Goal: Task Accomplishment & Management: Manage account settings

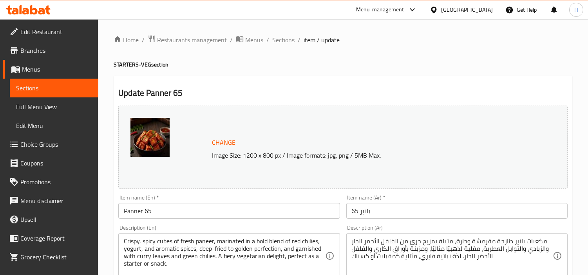
scroll to position [43, 0]
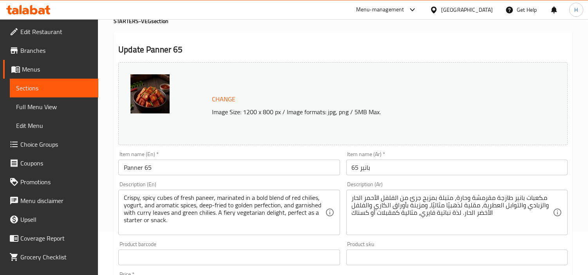
click at [495, 170] on input "بانير 65" at bounding box center [456, 168] width 221 height 16
click at [390, 51] on h2 "Update Panner 65" at bounding box center [342, 50] width 449 height 12
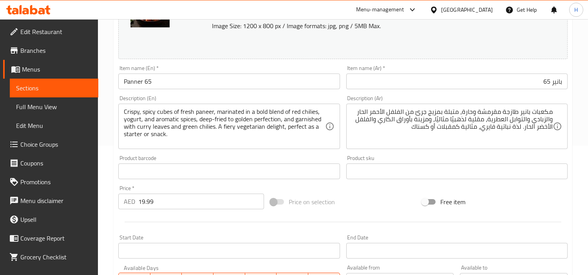
scroll to position [130, 0]
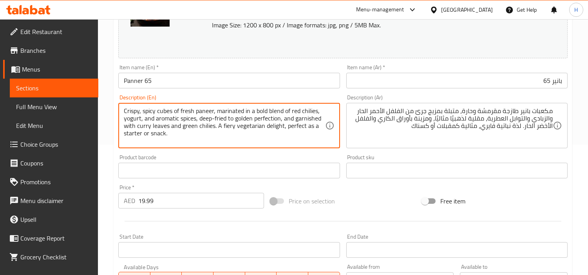
click at [230, 138] on textarea "Crispy, spicy cubes of fresh paneer, marinated in a bold blend of red chilies, …" at bounding box center [224, 125] width 201 height 37
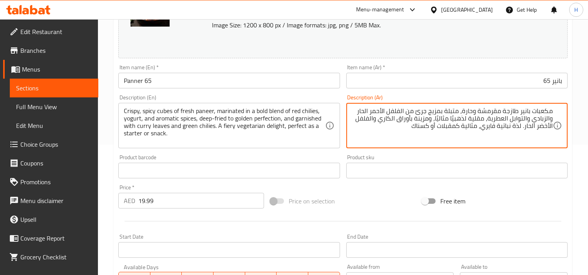
drag, startPoint x: 403, startPoint y: 128, endPoint x: 523, endPoint y: 133, distance: 119.5
type textarea "مكعبات بانير طازجة مقرمشة وحارة، متبلة بمزيج جرئ من الفلفل الأحمر الحار والزباد…"
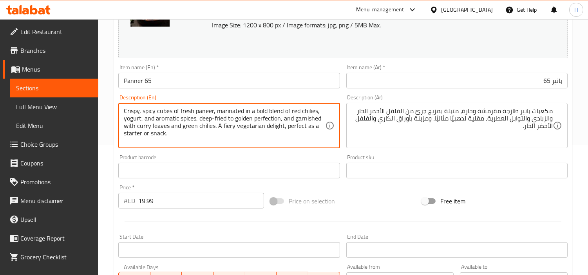
drag, startPoint x: 273, startPoint y: 139, endPoint x: 217, endPoint y: 131, distance: 56.9
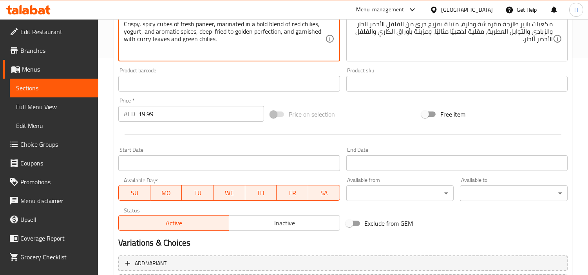
scroll to position [288, 0]
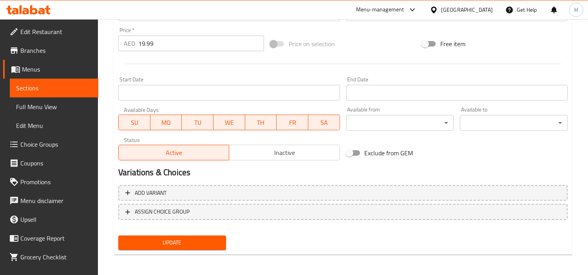
type textarea "Crispy, spicy cubes of fresh paneer, marinated in a bold blend of red chilies, …"
click at [200, 238] on span "Update" at bounding box center [171, 243] width 95 height 10
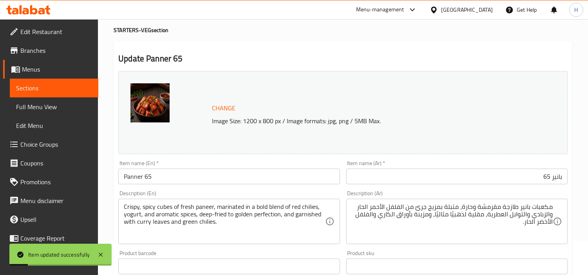
scroll to position [0, 0]
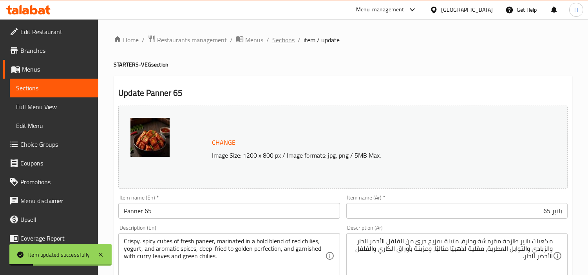
click at [292, 41] on span "Sections" at bounding box center [283, 39] width 22 height 9
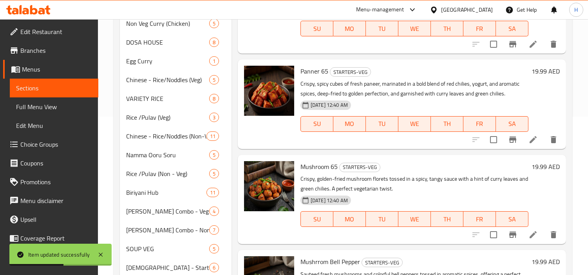
scroll to position [174, 0]
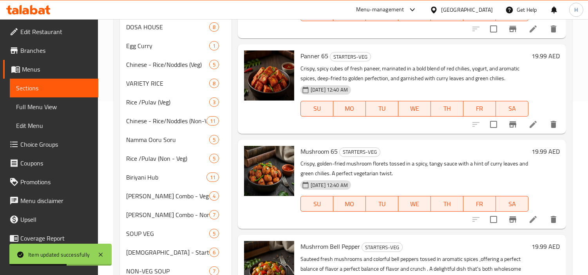
click at [529, 217] on icon at bounding box center [532, 219] width 9 height 9
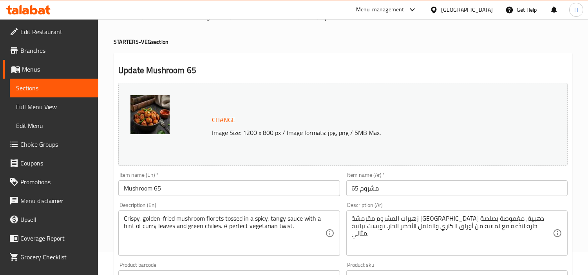
scroll to position [43, 0]
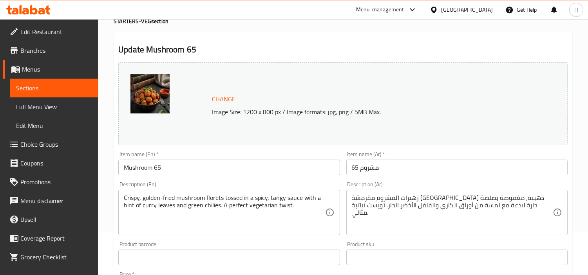
click at [515, 162] on input "مشروم 65" at bounding box center [456, 168] width 221 height 16
click at [475, 51] on h2 "Update Mushroom 65" at bounding box center [342, 50] width 449 height 12
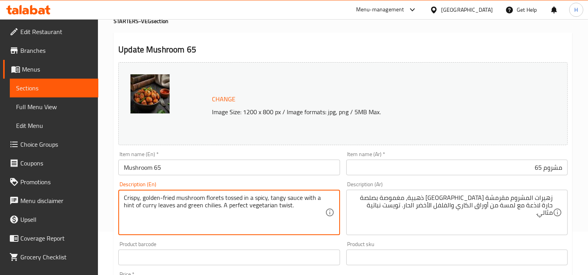
click at [245, 225] on textarea "Crispy, golden-fried mushroom florets tossed in a spicy, tangy sauce with a hin…" at bounding box center [224, 212] width 201 height 37
click at [225, 225] on textarea "Crispy, golden-fried mushroom florets tossed in a spicy, tangy sauce with a hin…" at bounding box center [224, 212] width 201 height 37
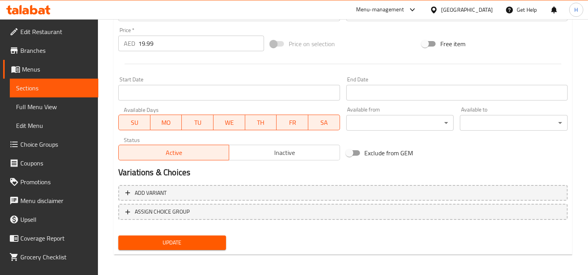
type textarea "زهيرات المشروم مقرمشة [GEOGRAPHIC_DATA] ذهبية، مغموسة بصلصة حارة لاذعة مع لمسة …"
drag, startPoint x: 213, startPoint y: 242, endPoint x: 231, endPoint y: 239, distance: 17.8
click at [213, 242] on span "Update" at bounding box center [171, 243] width 95 height 10
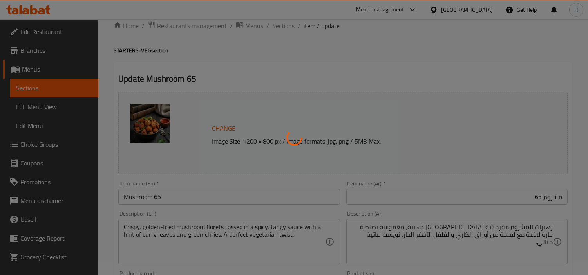
scroll to position [0, 0]
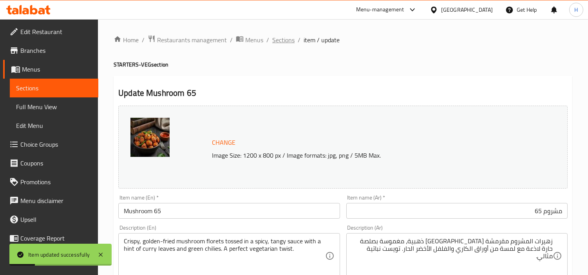
click at [282, 41] on span "Sections" at bounding box center [283, 39] width 22 height 9
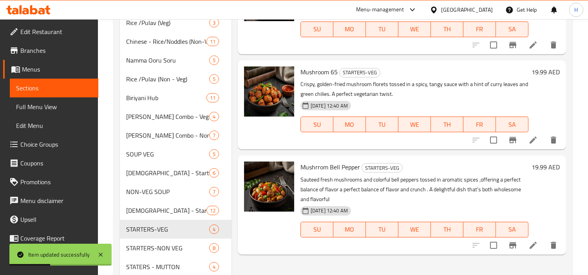
scroll to position [298, 0]
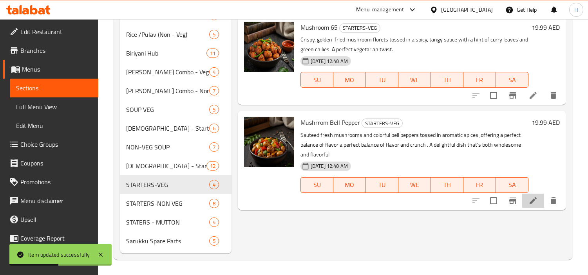
click at [523, 198] on li at bounding box center [533, 201] width 22 height 14
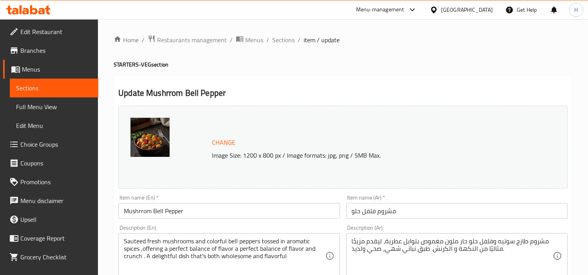
click at [459, 210] on input "مشروم فلفل حلو" at bounding box center [456, 211] width 221 height 16
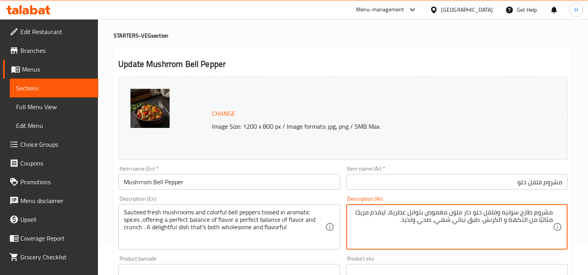
scroll to position [43, 0]
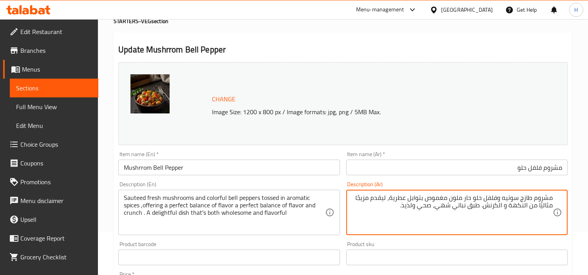
click at [426, 201] on textarea "مشروم طازج سوتيه وفلفل حلو حار ملون مغموص بتوابل عطرية، ليقدم مزيجًا مثاليًا من…" at bounding box center [452, 212] width 201 height 37
click at [361, 197] on textarea "مشروم طازج سوتيه وفلفل حلو حار ملون مغموس بتوابل عطرية، ليقدم مزيجًا مثاليًا من…" at bounding box center [452, 212] width 201 height 37
click at [353, 201] on textarea "مشروم طازج سوتيه وفلفل حلو حار ملون مغموس بتوابل عطرية، ليقدم مزيجا مثاليًا من …" at bounding box center [452, 212] width 201 height 37
click at [539, 207] on textarea "مشروم طازج سوتيه وفلفل حلو حار ملون مغموس بتوابل عطرية، ليقدم مزيج مثاليًا من ا…" at bounding box center [452, 212] width 201 height 37
drag, startPoint x: 391, startPoint y: 204, endPoint x: 478, endPoint y: 211, distance: 87.2
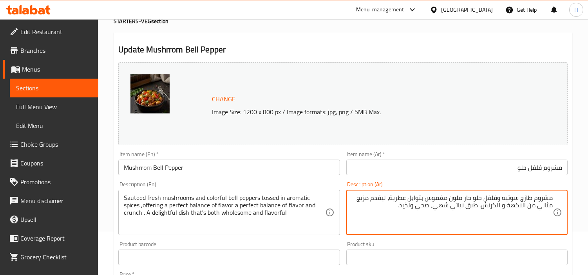
click at [478, 211] on textarea "مشروم طازج سوتيه وفلفل حلو حار ملون مغموس بتوابل عطرية، ليقدم مزيج مثالي من الن…" at bounding box center [452, 212] width 201 height 37
type textarea "مشروم طازج سوتيه وفلفل حلو حار ملون مغموس بتوابل عطرية، ليقدم مزيج مثالي من الن…"
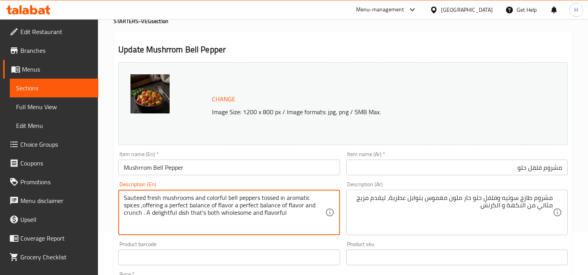
drag, startPoint x: 297, startPoint y: 216, endPoint x: 146, endPoint y: 216, distance: 151.1
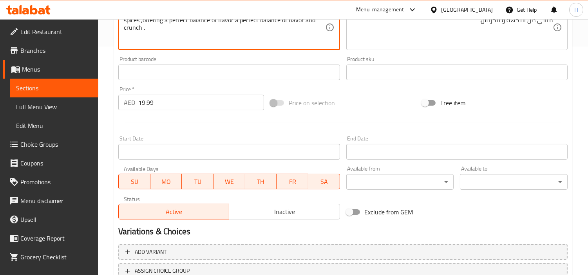
scroll to position [288, 0]
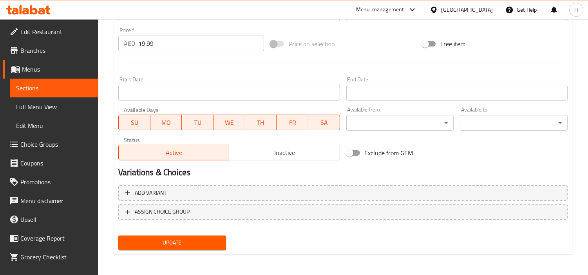
type textarea "Sauteed fresh mushrooms and colorful bell peppers tossed in aromatic spices ,of…"
click at [195, 233] on div "Update" at bounding box center [172, 243] width 114 height 21
click at [196, 239] on span "Update" at bounding box center [171, 243] width 95 height 10
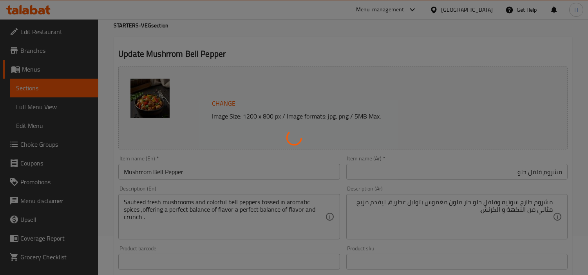
scroll to position [0, 0]
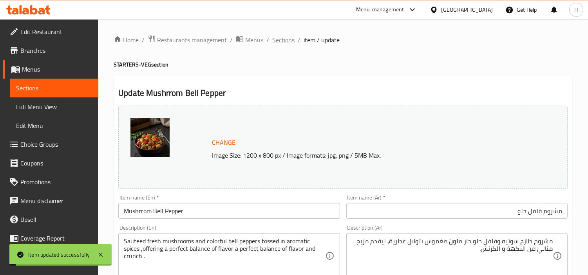
click at [281, 36] on span "Sections" at bounding box center [283, 39] width 22 height 9
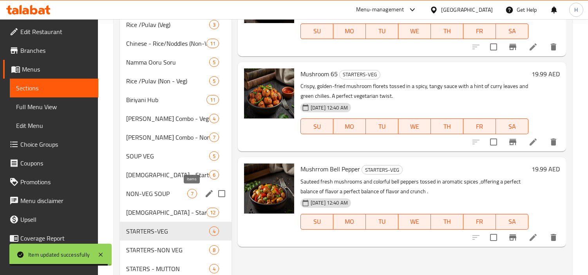
scroll to position [298, 0]
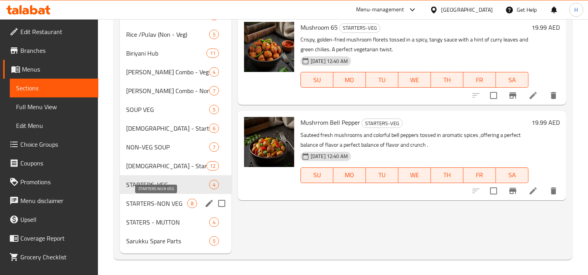
click at [154, 204] on span "STARTERS-NON VEG" at bounding box center [156, 203] width 61 height 9
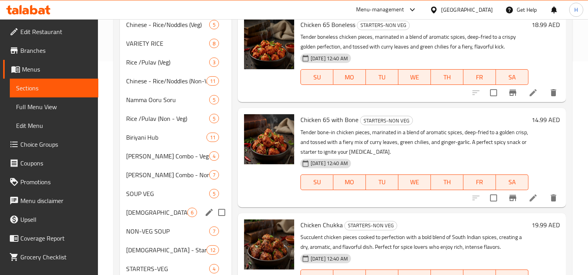
scroll to position [298, 0]
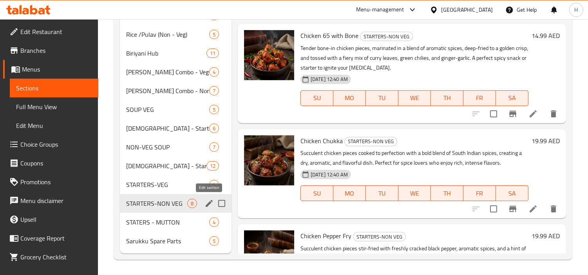
click at [213, 204] on icon "edit" at bounding box center [208, 203] width 9 height 9
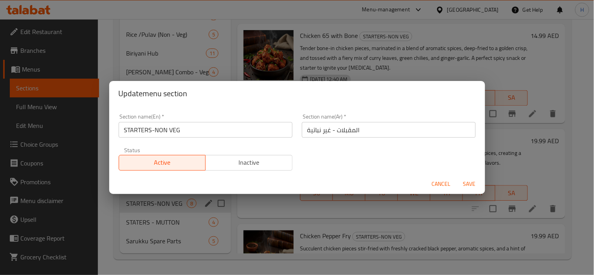
click at [351, 128] on input "المقبلات - غير نباتية" at bounding box center [389, 130] width 174 height 16
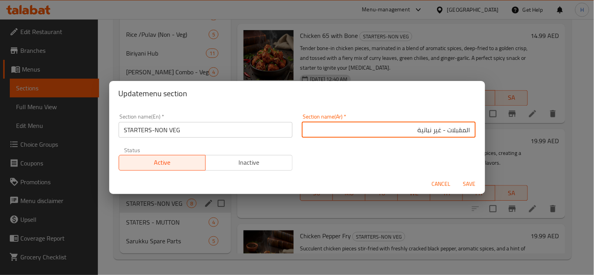
click at [436, 130] on input "المقبلات - غير نباتية" at bounding box center [389, 130] width 174 height 16
type input "المقبلات - الغير نباتية"
click at [464, 179] on span "Save" at bounding box center [469, 184] width 19 height 10
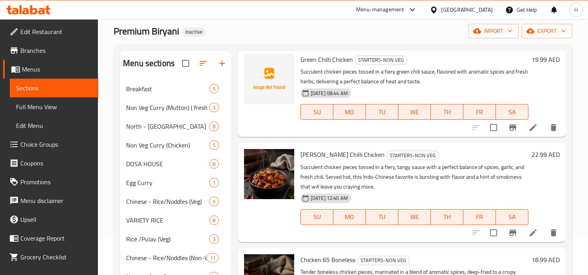
scroll to position [43, 0]
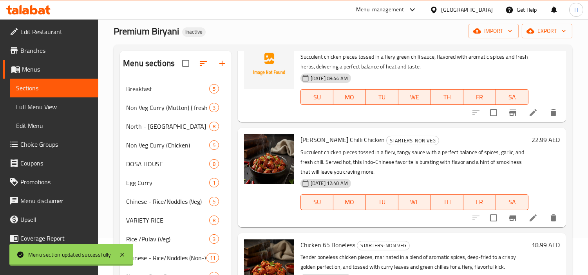
click at [528, 215] on icon at bounding box center [532, 217] width 9 height 9
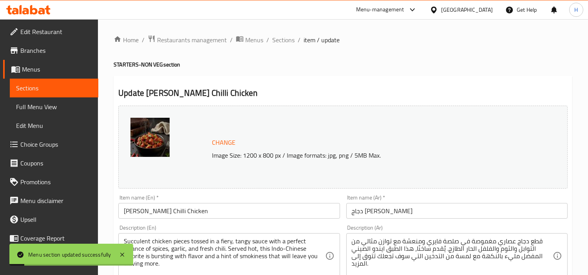
drag, startPoint x: 478, startPoint y: 204, endPoint x: 457, endPoint y: 183, distance: 29.1
click at [475, 198] on div "Item name (Ar)   * دجاج [PERSON_NAME] Item name (Ar) *" at bounding box center [456, 207] width 221 height 24
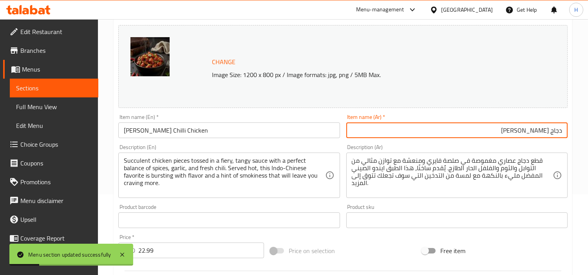
scroll to position [87, 0]
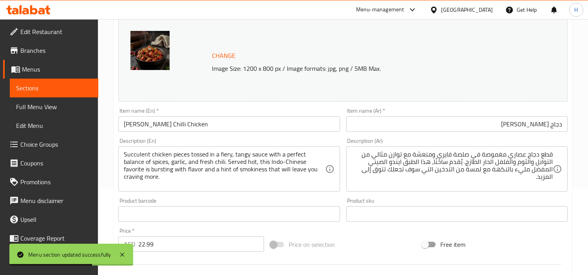
click at [385, 50] on div "Change Image Size: 1200 x 800 px / Image formats: jpg, png / 5MB Max." at bounding box center [368, 60] width 319 height 25
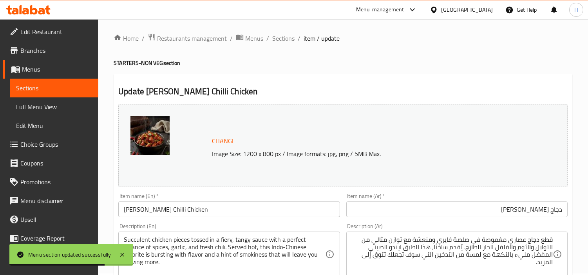
scroll to position [0, 0]
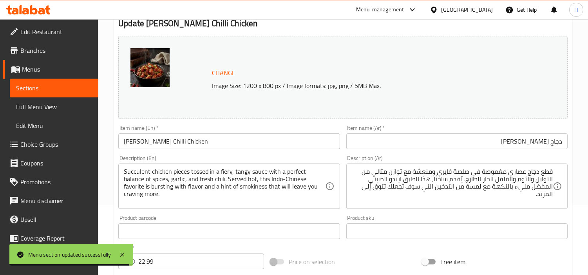
scroll to position [130, 0]
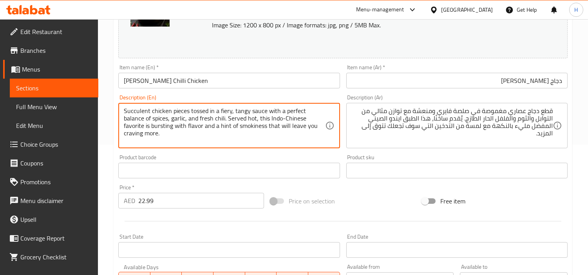
click at [281, 132] on textarea "Succulent chicken pieces tossed in a fiery, tangy sauce with a perfect balance …" at bounding box center [224, 125] width 201 height 37
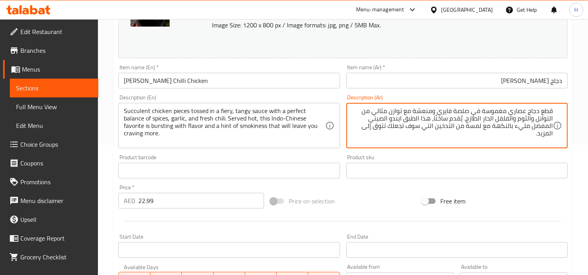
click at [461, 117] on textarea "قطع دجاج عصاري مغموسة في صلصة فايري ومنعشة مع توازن مثالي من التوابل والثوم وال…" at bounding box center [452, 125] width 201 height 37
click at [437, 122] on textarea "قطع دجاج عصاري مغموسة في صلصة فايري ومنعشة مع توازن مثالي من التوابل والثوم وال…" at bounding box center [452, 125] width 201 height 37
click at [435, 120] on textarea "قطع دجاج عصاري مغموسة في صلصة فايري ومنعشة مع توازن مثالي من التوابل والثوم وال…" at bounding box center [452, 125] width 201 height 37
click at [417, 120] on textarea "قطع دجاج عصاري مغموسة في صلصة فايري ومنعشة مع توازن مثالي من التوابل والثوم وال…" at bounding box center [452, 125] width 201 height 37
drag, startPoint x: 462, startPoint y: 141, endPoint x: 437, endPoint y: 128, distance: 28.5
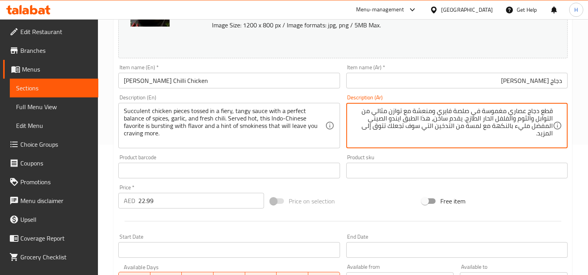
click at [437, 128] on textarea "قطع دجاج عصاري مغموسة في صلصة فايري ومنعشة مع توازن مثالي من التوابل والثوم وال…" at bounding box center [452, 125] width 201 height 37
type textarea "قطع دجاج عصاري مغموسة في صلصة فايري ومنعشة مع توازن مثالي من التوابل والثوم وال…"
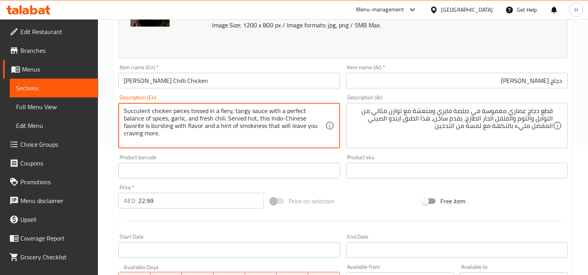
click at [237, 126] on textarea "Succulent chicken pieces tossed in a fiery, tangy sauce with a perfect balance …" at bounding box center [224, 125] width 201 height 37
click at [239, 128] on textarea "Succulent chicken pieces tossed in a fiery, tangy sauce with a perfect balance …" at bounding box center [224, 125] width 201 height 37
drag, startPoint x: 239, startPoint y: 127, endPoint x: 331, endPoint y: 132, distance: 92.1
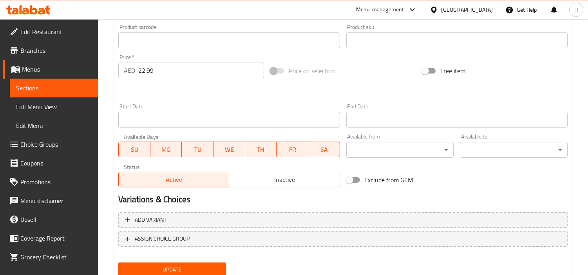
scroll to position [288, 0]
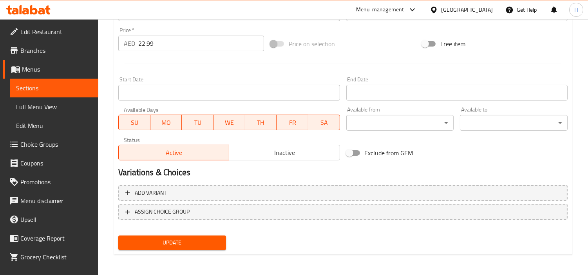
type textarea "Succulent chicken pieces tossed in a fiery, tangy sauce with a perfect balance …"
click at [202, 244] on span "Update" at bounding box center [171, 243] width 95 height 10
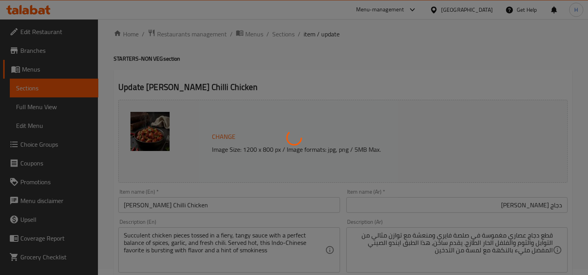
scroll to position [0, 0]
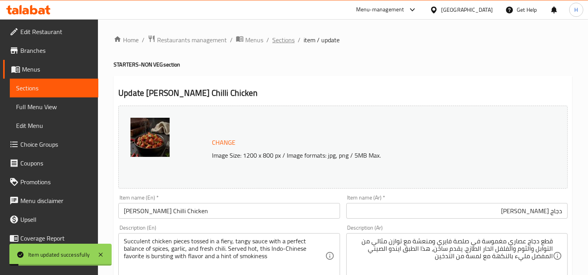
click at [284, 40] on span "Sections" at bounding box center [283, 39] width 22 height 9
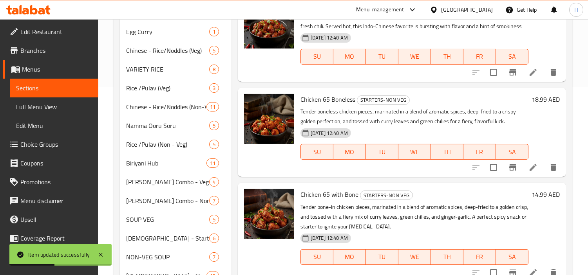
scroll to position [43, 0]
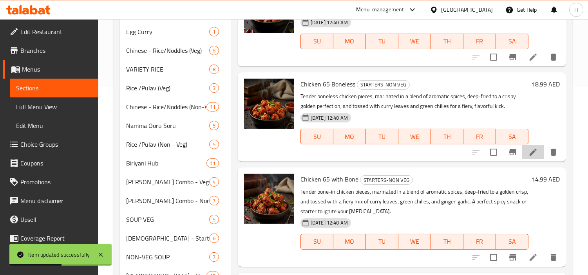
click at [522, 159] on li at bounding box center [533, 152] width 22 height 14
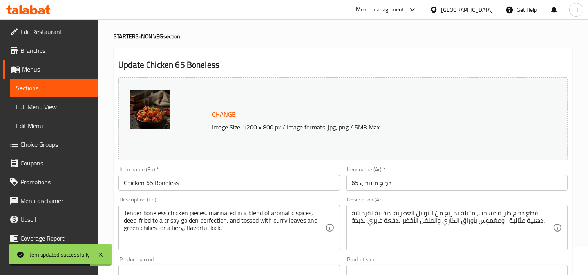
scroll to position [43, 0]
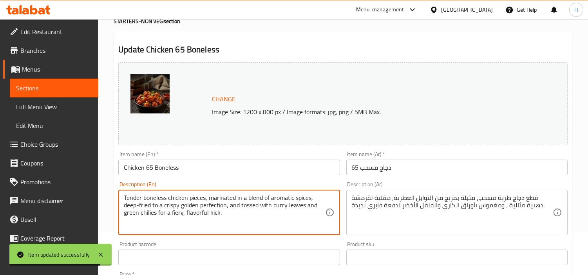
drag, startPoint x: 310, startPoint y: 215, endPoint x: 431, endPoint y: 51, distance: 203.2
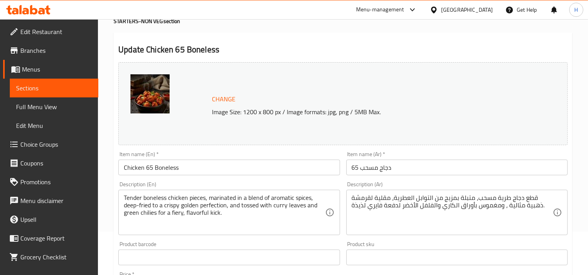
click at [278, 233] on div "Tender boneless chicken pieces, marinated in a blend of aromatic spices, deep-f…" at bounding box center [228, 212] width 221 height 45
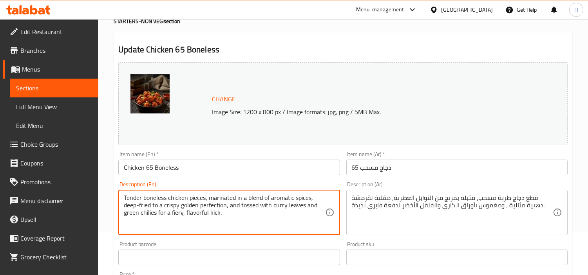
click at [280, 227] on textarea "Tender boneless chicken pieces, marinated in a blend of aromatic spices, deep-f…" at bounding box center [224, 212] width 201 height 37
click at [283, 228] on div "Tender boneless chicken pieces, marinated in a blend of aromatic spices, deep-f…" at bounding box center [228, 212] width 221 height 45
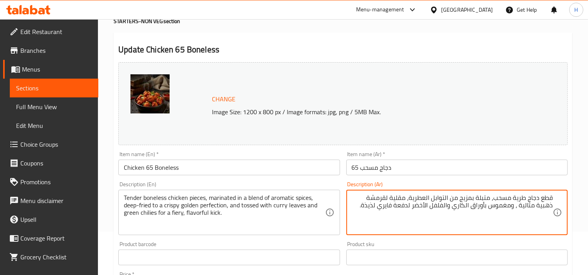
click at [414, 209] on textarea "قطع دجاج طرية مسحب، متبلة بمزيج من التوابل العطرية، مقلية لقرمشة ذهبية مثالية ،…" at bounding box center [452, 212] width 201 height 37
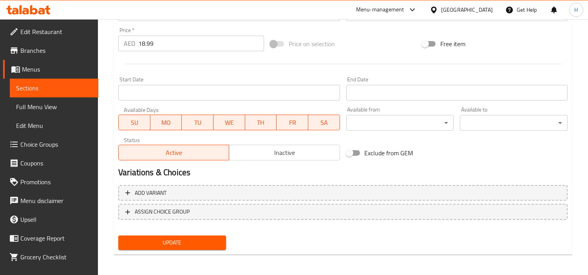
type textarea "قطع دجاج طرية مسحب، متبلة بمزيج من التوابل العطرية، مقلية لقرمشة ذهبية مثالية ،…"
click at [205, 243] on span "Update" at bounding box center [171, 243] width 95 height 10
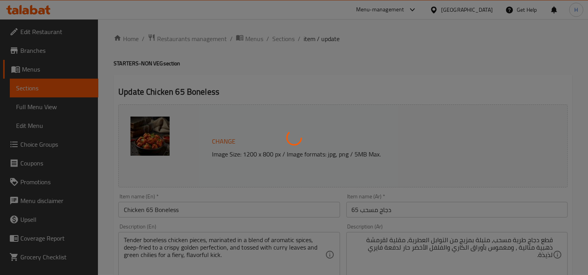
scroll to position [0, 0]
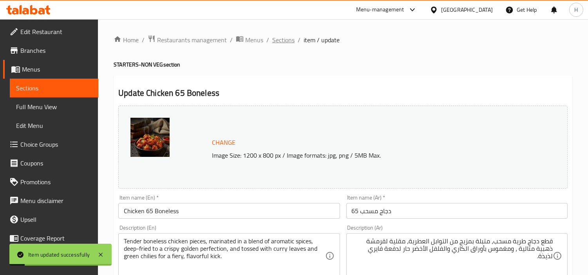
click at [274, 41] on span "Sections" at bounding box center [283, 39] width 22 height 9
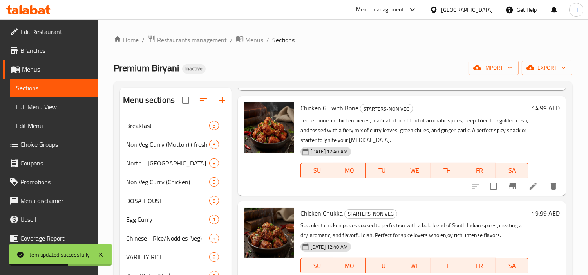
scroll to position [348, 0]
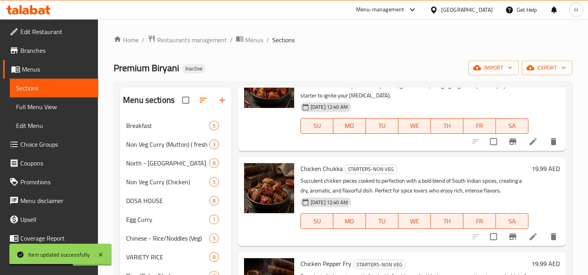
click at [525, 149] on li at bounding box center [533, 142] width 22 height 14
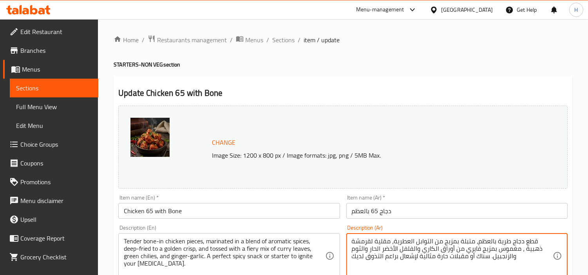
drag, startPoint x: 420, startPoint y: 251, endPoint x: 414, endPoint y: 242, distance: 10.7
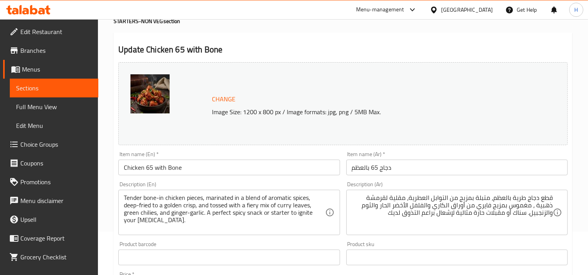
drag, startPoint x: 327, startPoint y: 25, endPoint x: 332, endPoint y: 30, distance: 6.1
click at [327, 25] on div "Home / Restaurants management / Menus / Sections / item / update STARTERS-NON V…" at bounding box center [343, 248] width 458 height 514
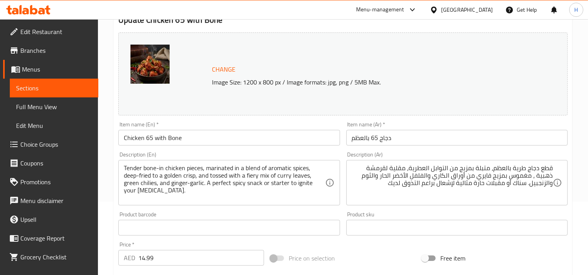
scroll to position [87, 0]
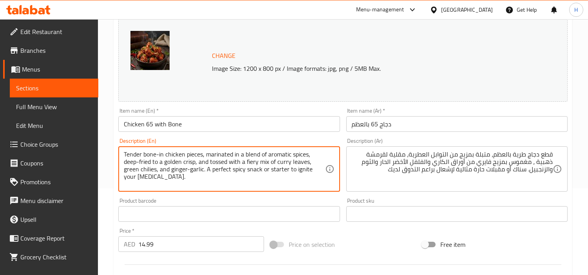
click at [228, 180] on textarea "Tender bone-in chicken pieces, marinated in a blend of aromatic spices, deep-fr…" at bounding box center [224, 169] width 201 height 37
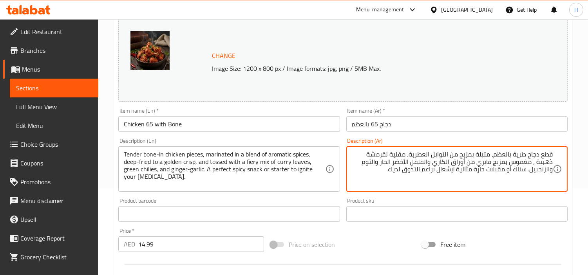
drag, startPoint x: 390, startPoint y: 170, endPoint x: 528, endPoint y: 172, distance: 137.8
type textarea "قطع دجاج طرية بالعظم، متبلة بمزيج من التوابل العطرية، مقلية لقرمشة ذهبية ، مغمو…"
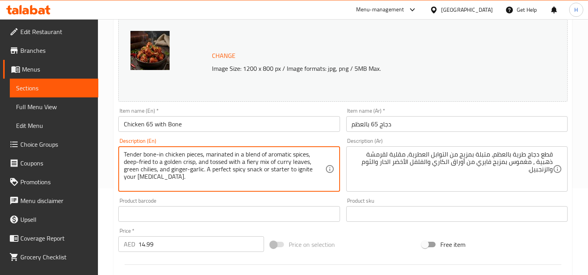
drag, startPoint x: 284, startPoint y: 180, endPoint x: 205, endPoint y: 172, distance: 79.1
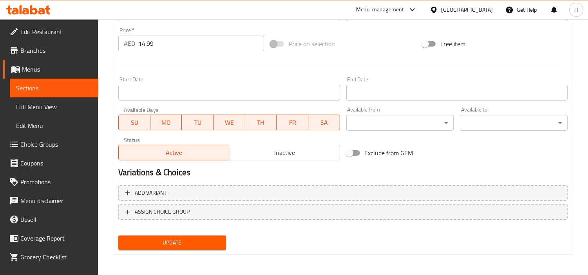
type textarea "Tender bone-in chicken pieces, marinated in a blend of aromatic spices, deep-fr…"
click at [212, 238] on span "Update" at bounding box center [171, 243] width 95 height 10
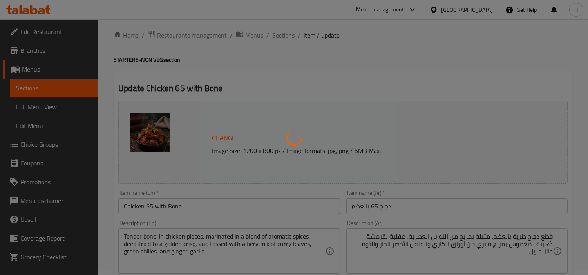
scroll to position [0, 0]
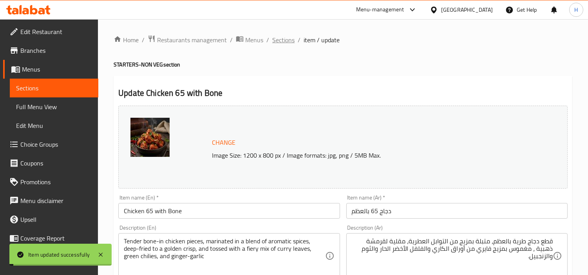
click at [283, 38] on span "Sections" at bounding box center [283, 39] width 22 height 9
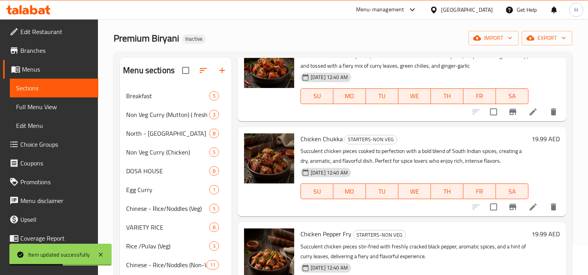
scroll to position [43, 0]
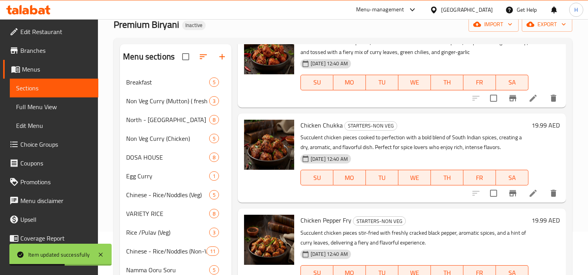
click at [528, 192] on icon at bounding box center [532, 193] width 9 height 9
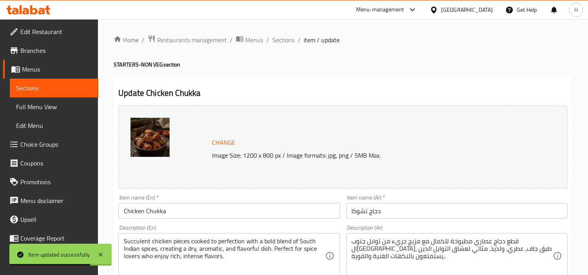
click at [539, 201] on div "Item name (Ar)   * دجاج تشوكا Item name (Ar) *" at bounding box center [456, 207] width 221 height 24
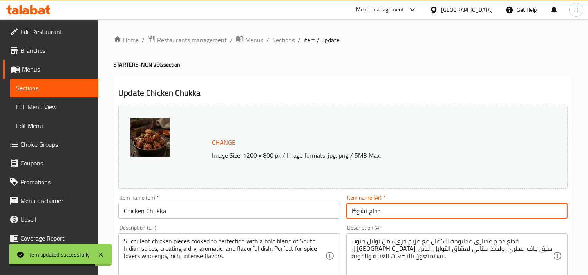
click at [532, 204] on input "دجاج تشوكا" at bounding box center [456, 211] width 221 height 16
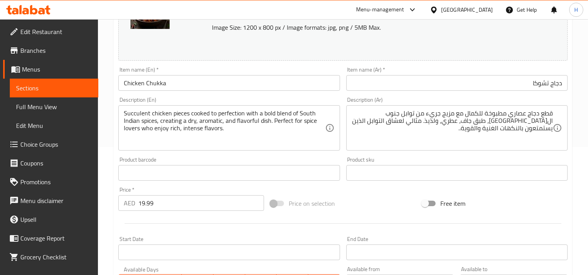
scroll to position [130, 0]
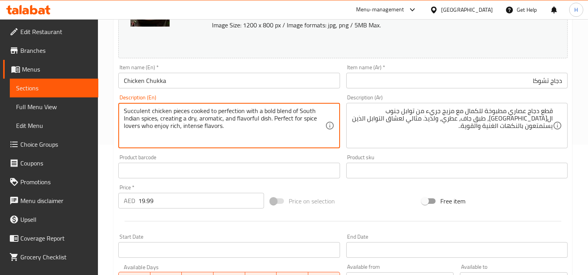
click at [270, 151] on div "Description (En) Succulent chicken pieces cooked to perfection with a bold blen…" at bounding box center [228, 122] width 227 height 60
